Goal: Navigation & Orientation: Find specific page/section

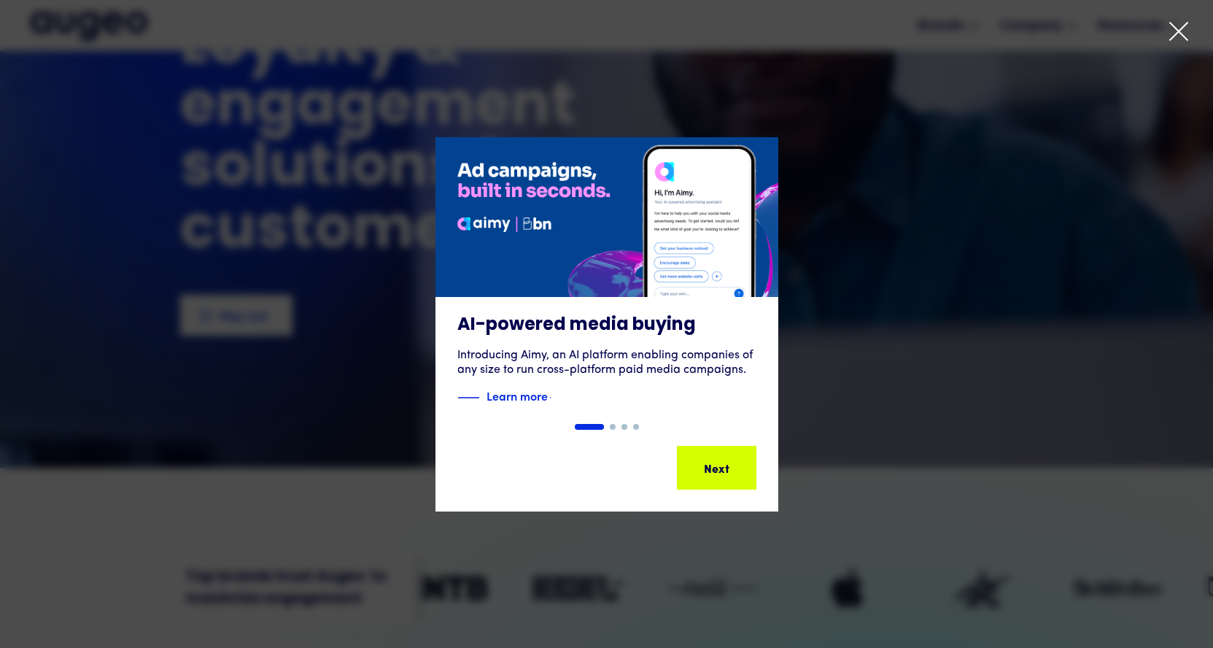
click at [1184, 29] on icon at bounding box center [1179, 31] width 22 height 22
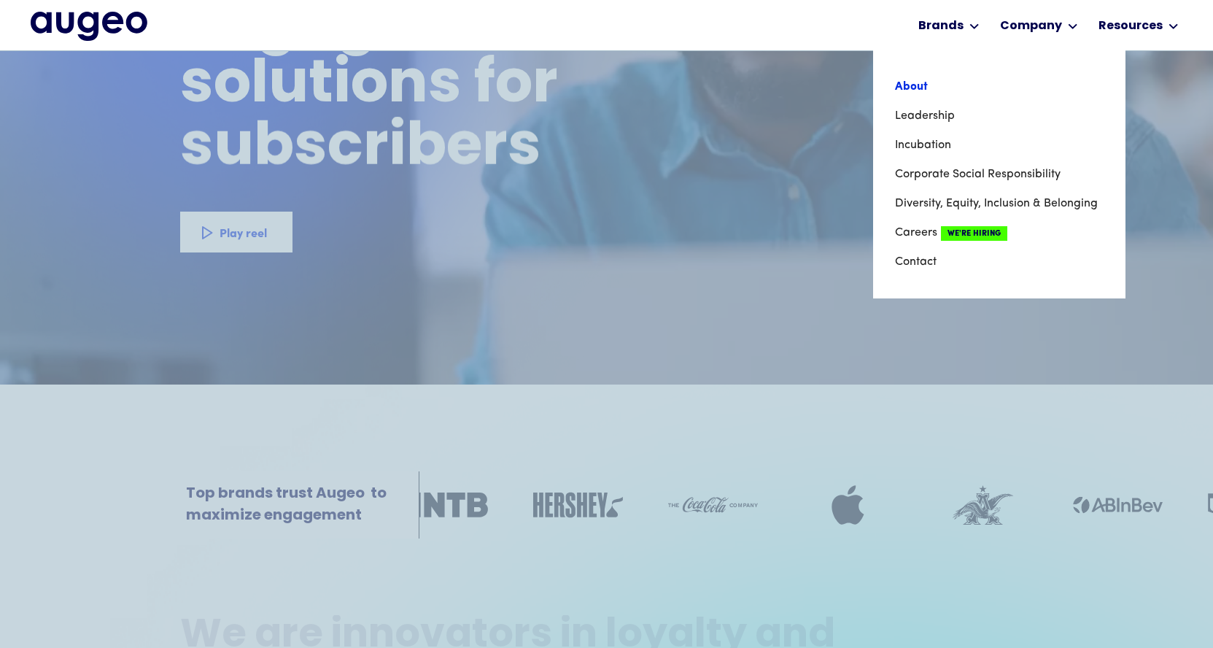
click at [911, 88] on link "About" at bounding box center [999, 86] width 209 height 29
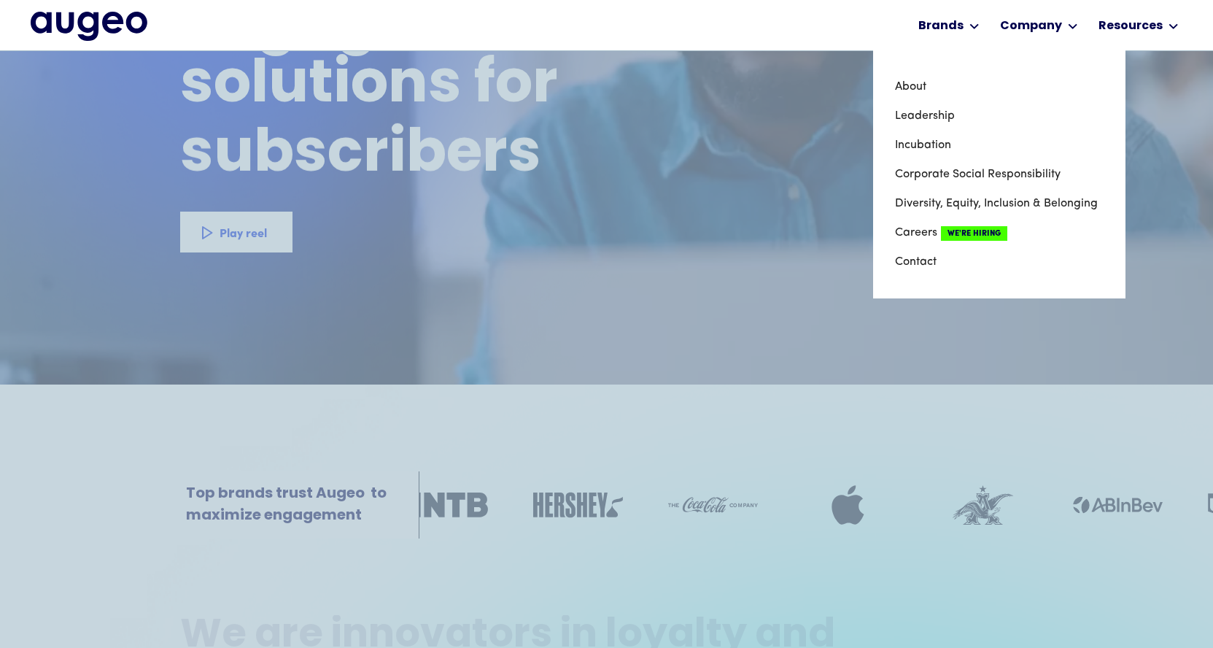
scroll to position [220, 0]
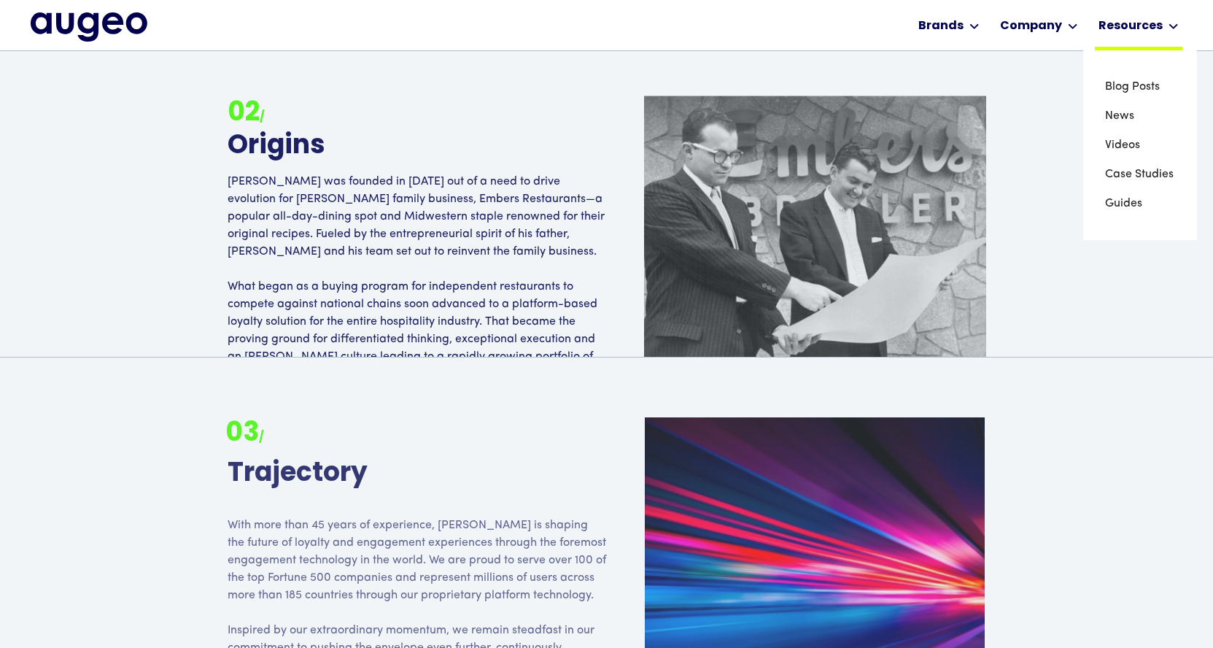
click at [1108, 23] on div "Resources" at bounding box center [1131, 27] width 64 height 18
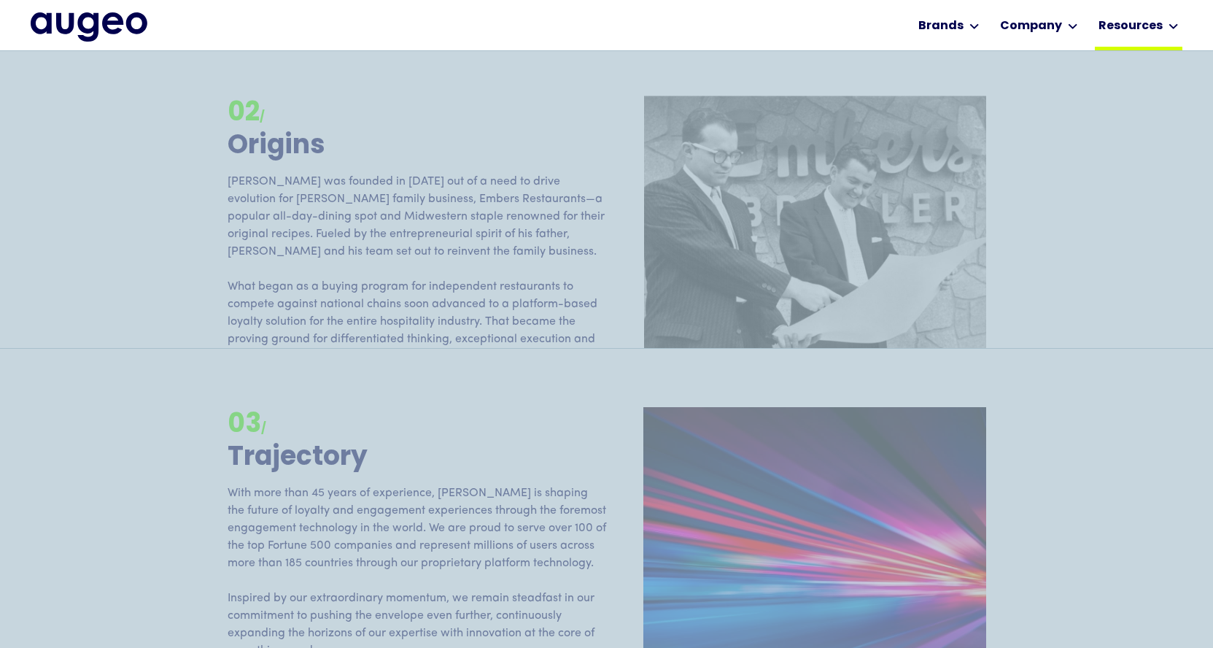
click at [1123, 24] on div "Resources" at bounding box center [1131, 27] width 64 height 18
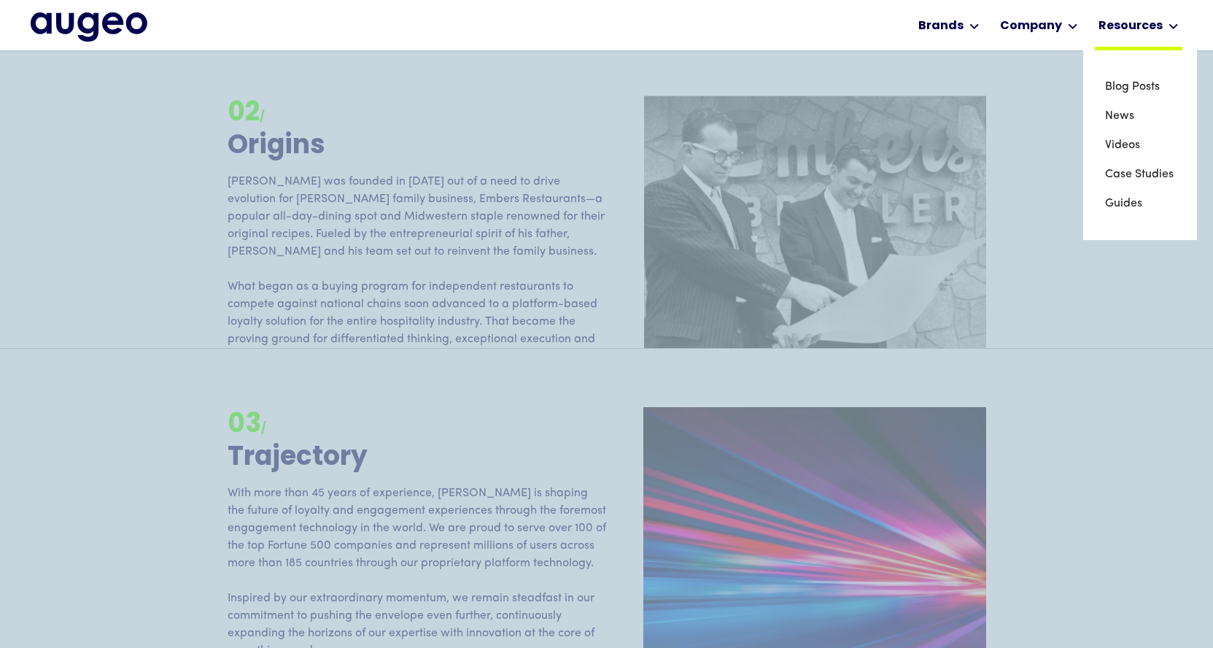
scroll to position [1985, 0]
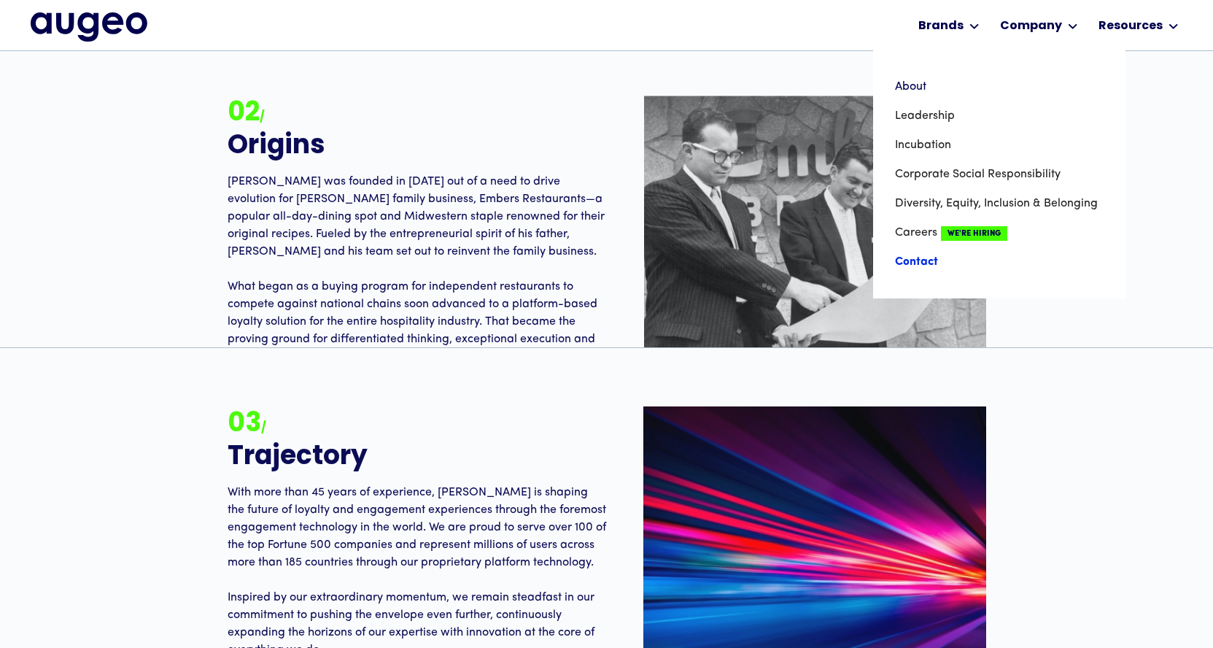
click at [924, 263] on link "Contact" at bounding box center [999, 261] width 209 height 29
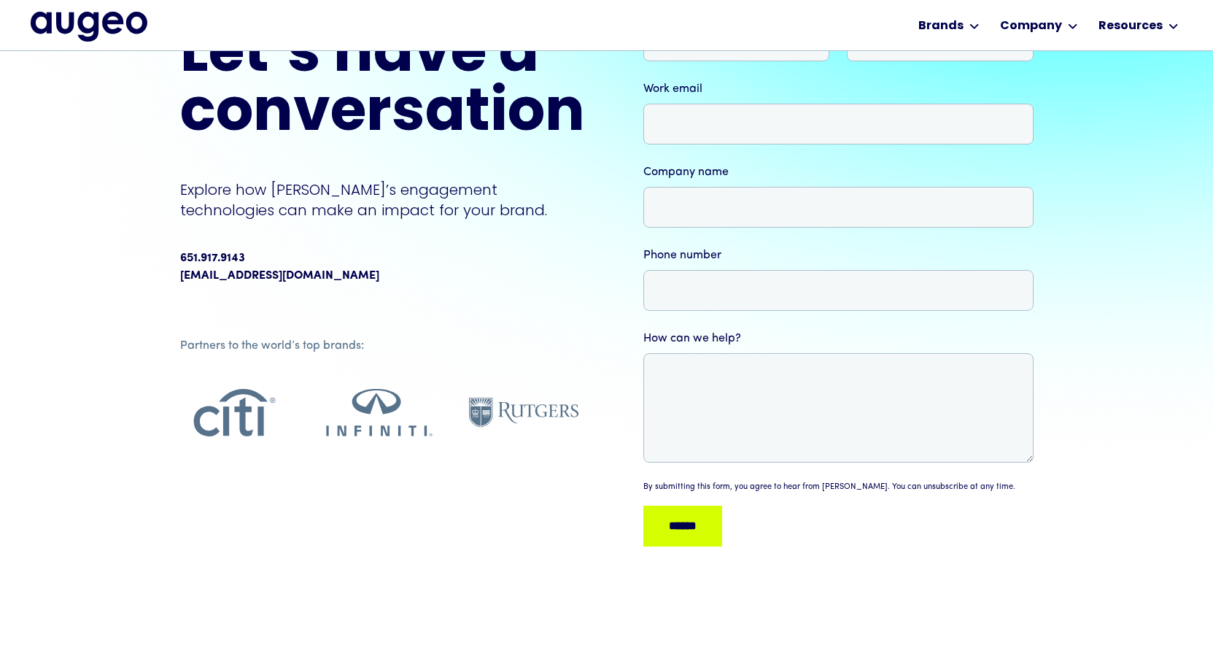
scroll to position [147, 0]
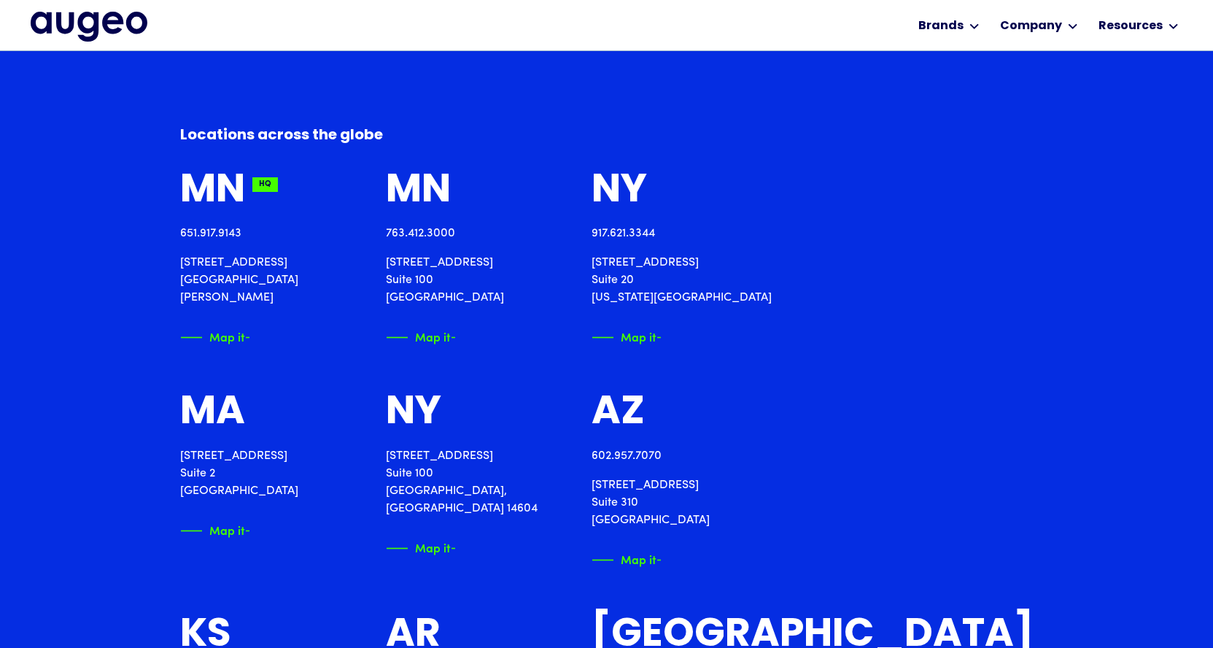
scroll to position [1618, 0]
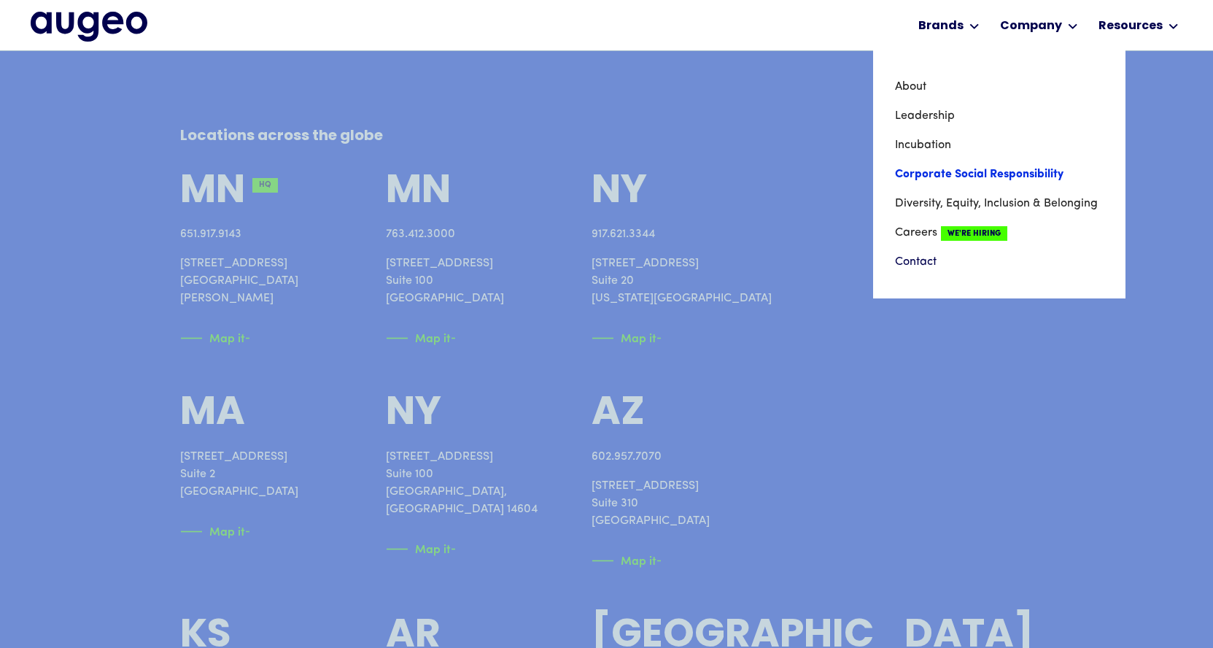
click at [938, 175] on link "Corporate Social Responsibility" at bounding box center [999, 174] width 209 height 29
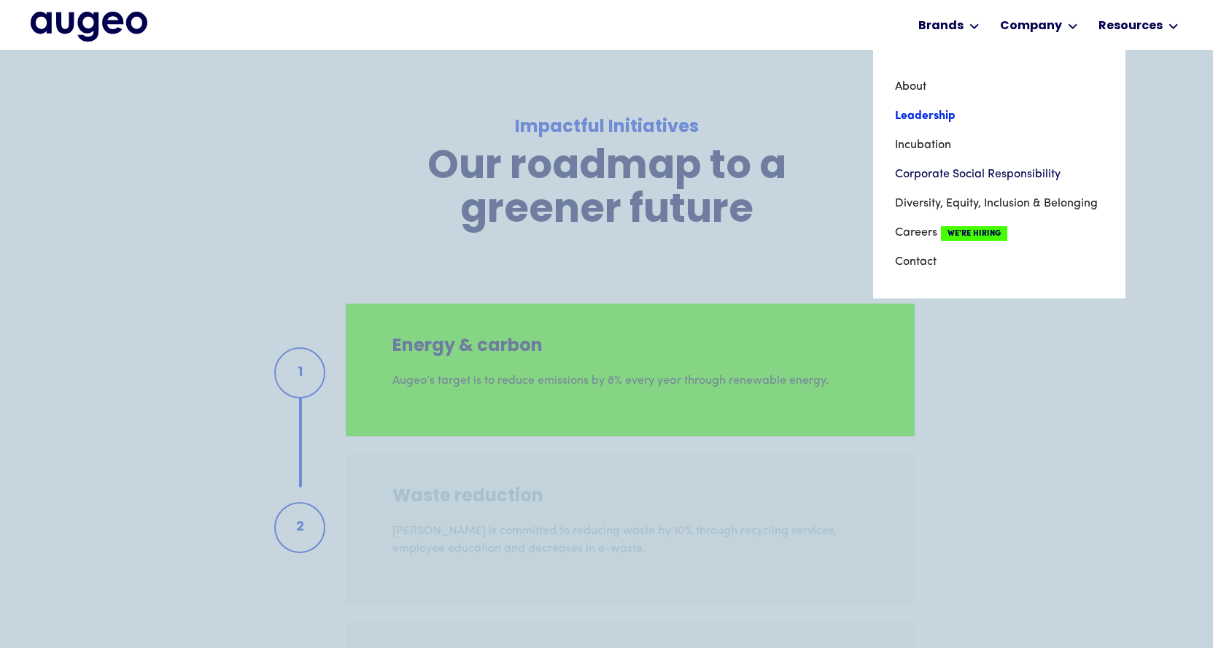
scroll to position [1985, 0]
click at [938, 115] on link "Leadership" at bounding box center [999, 115] width 209 height 29
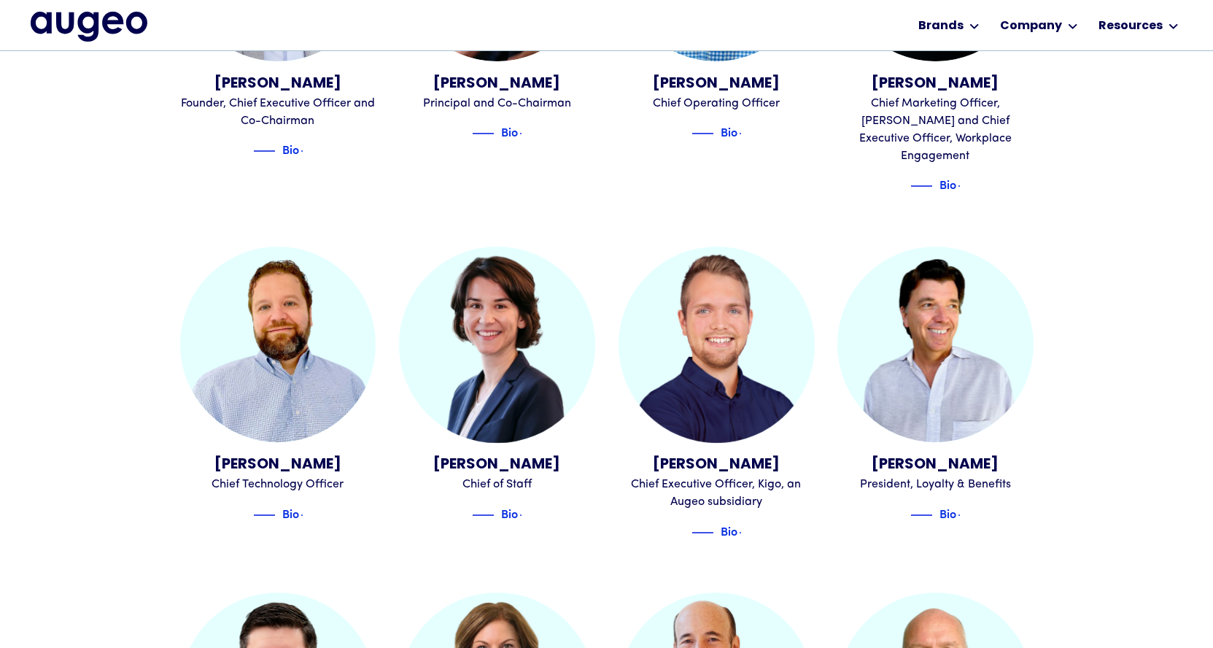
scroll to position [705, 0]
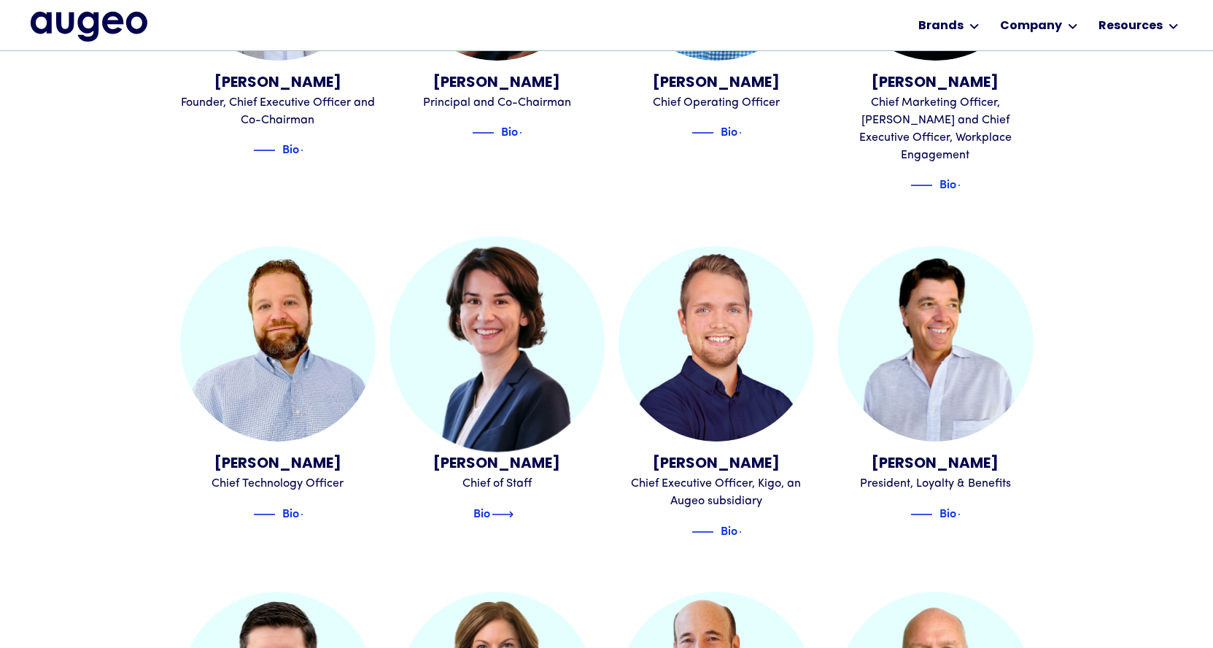
click at [514, 506] on img at bounding box center [503, 515] width 22 height 18
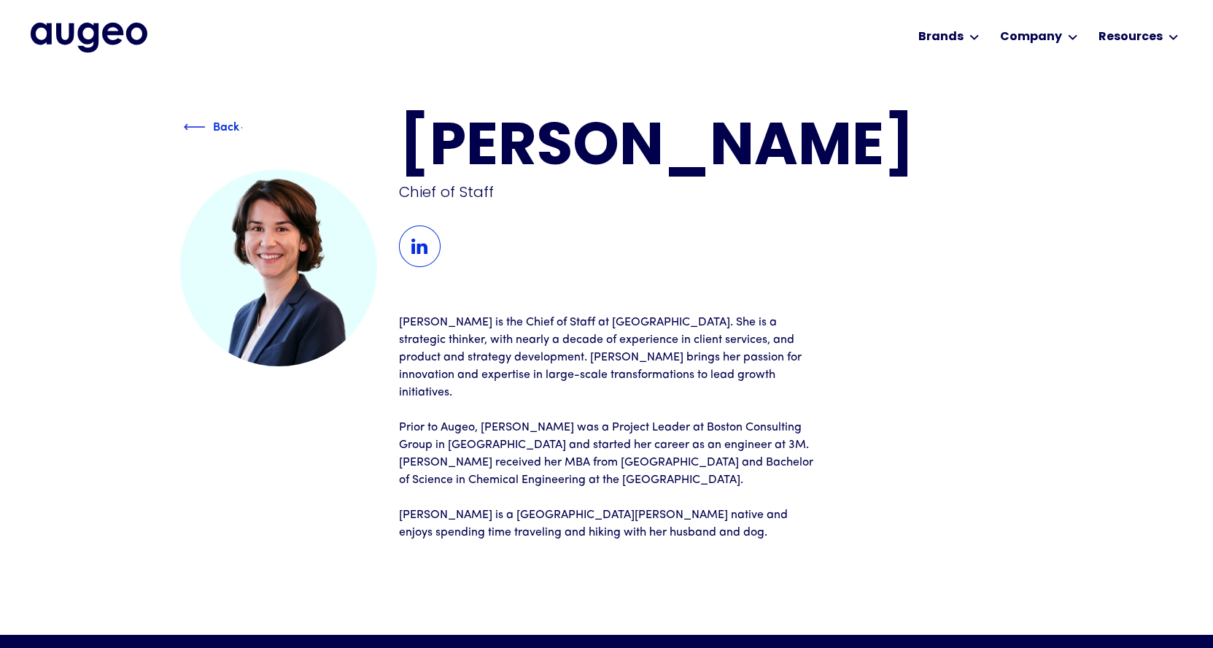
click at [213, 128] on div "Back" at bounding box center [226, 126] width 26 height 18
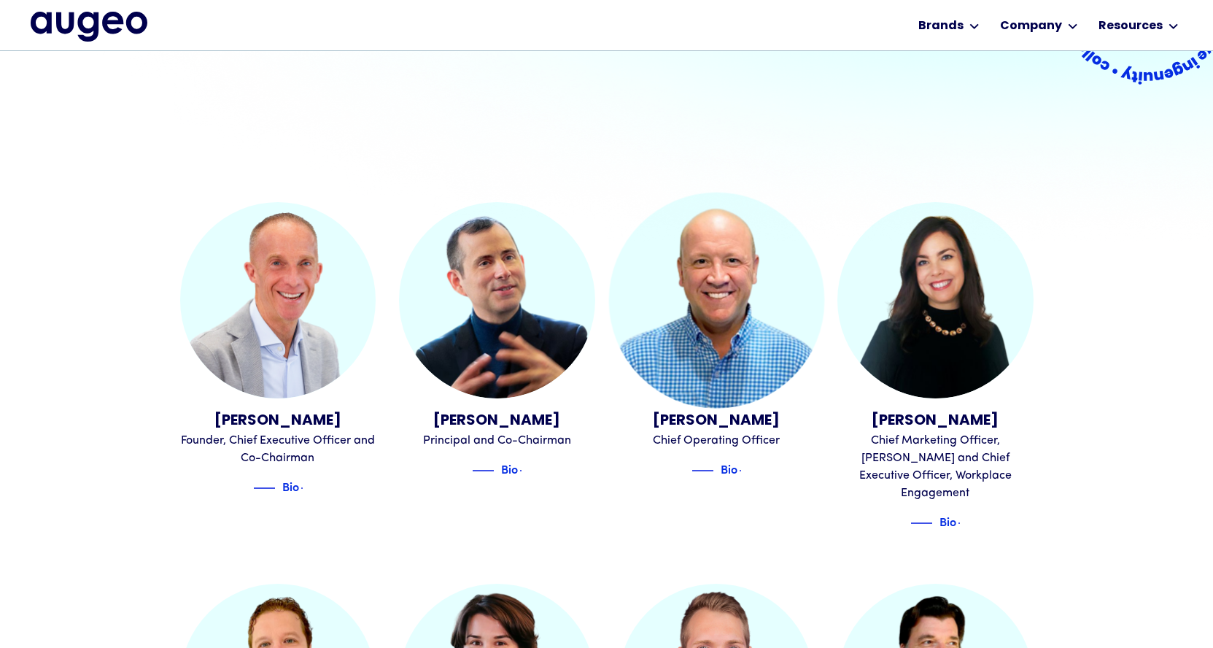
scroll to position [368, 0]
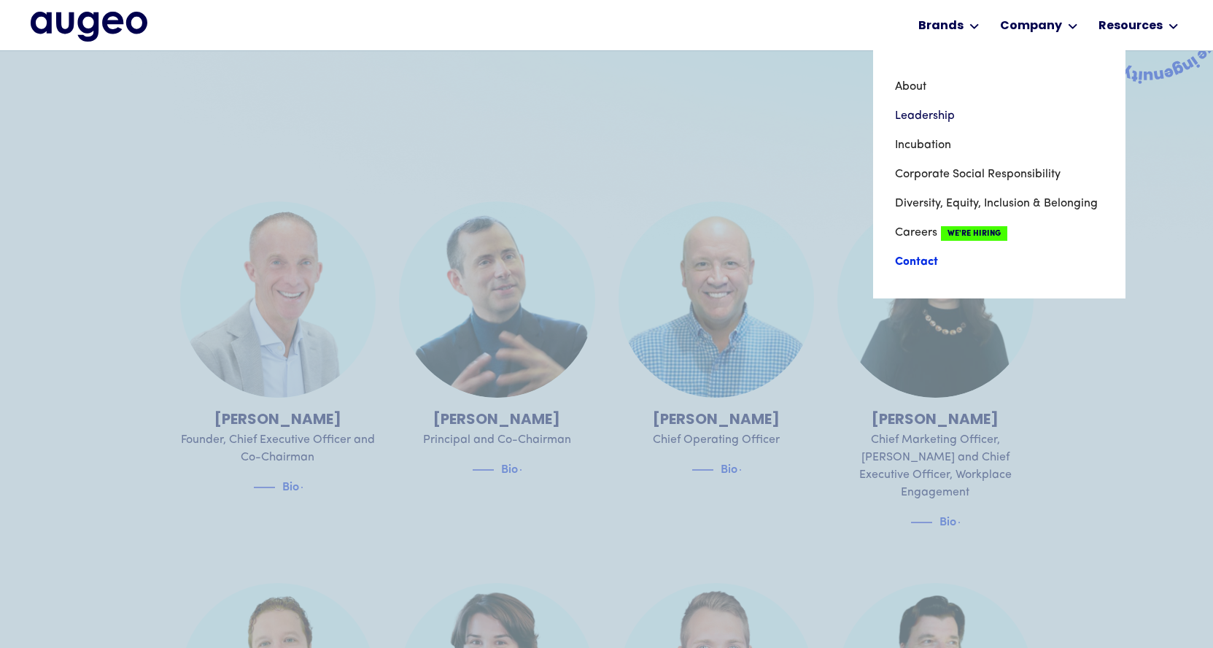
click at [911, 264] on link "Contact" at bounding box center [999, 261] width 209 height 29
